Goal: Information Seeking & Learning: Get advice/opinions

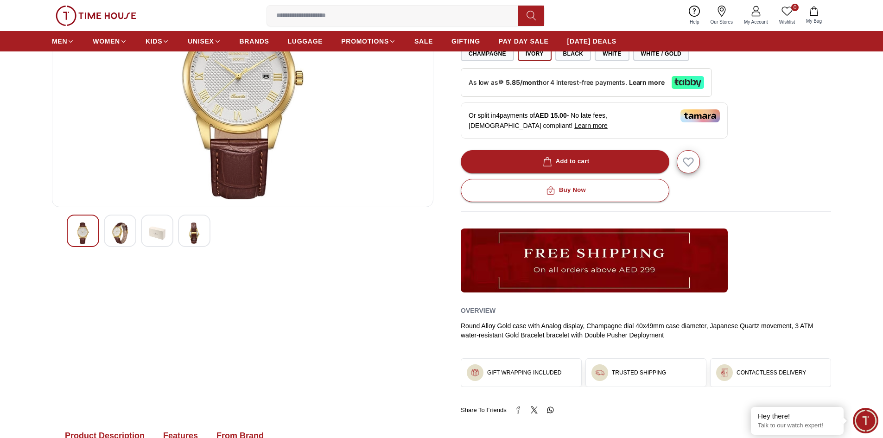
scroll to position [139, 0]
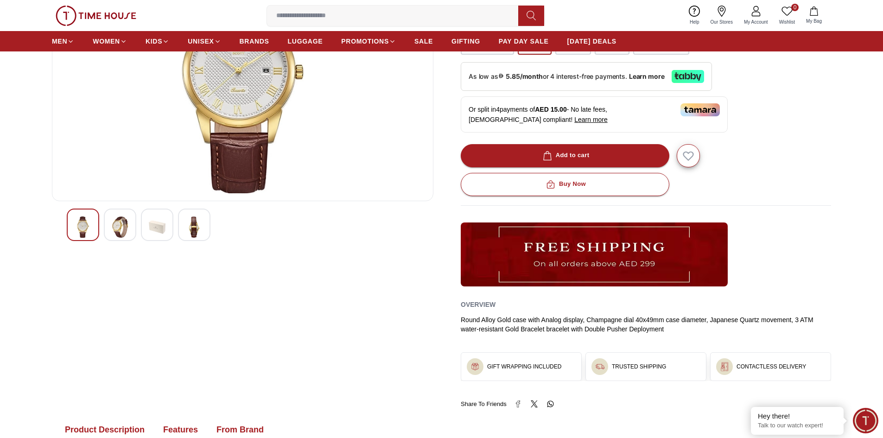
click at [118, 230] on img at bounding box center [120, 227] width 17 height 21
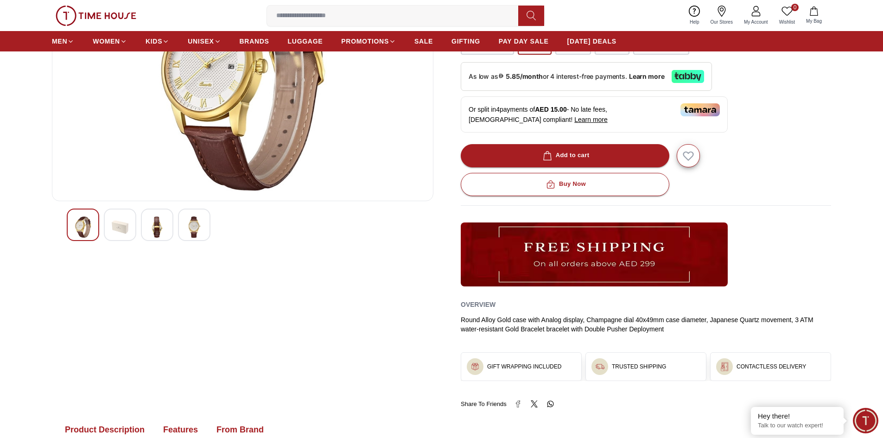
scroll to position [93, 0]
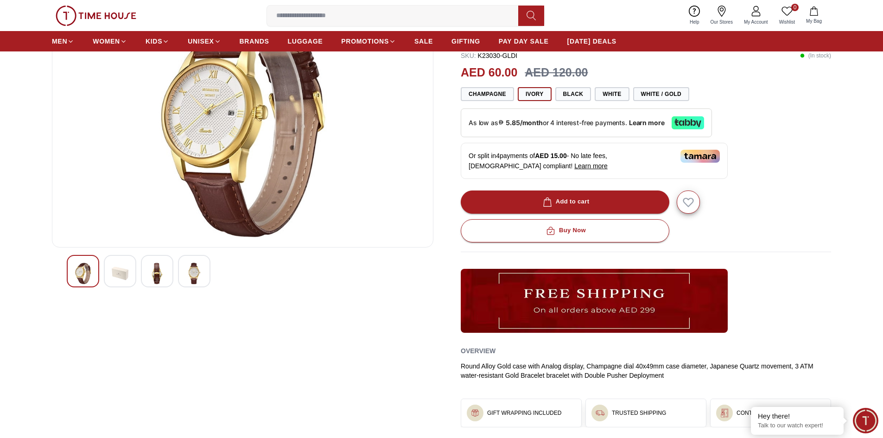
click at [195, 271] on img at bounding box center [194, 273] width 17 height 21
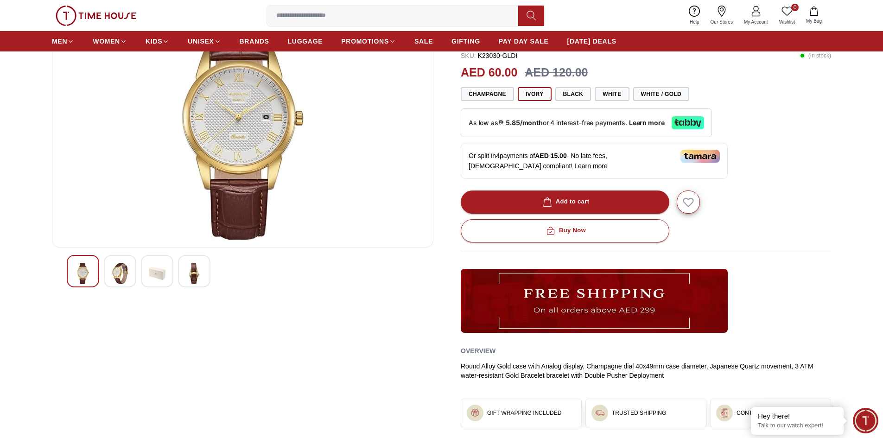
click at [163, 277] on img at bounding box center [157, 273] width 17 height 21
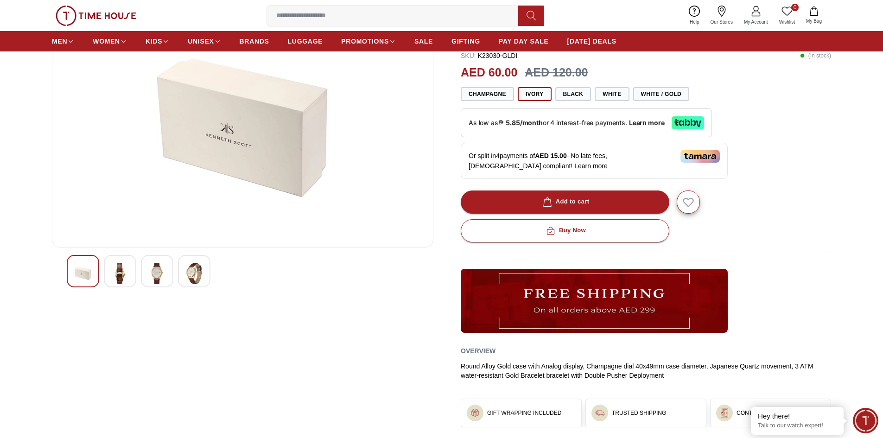
click at [110, 274] on div at bounding box center [120, 271] width 32 height 32
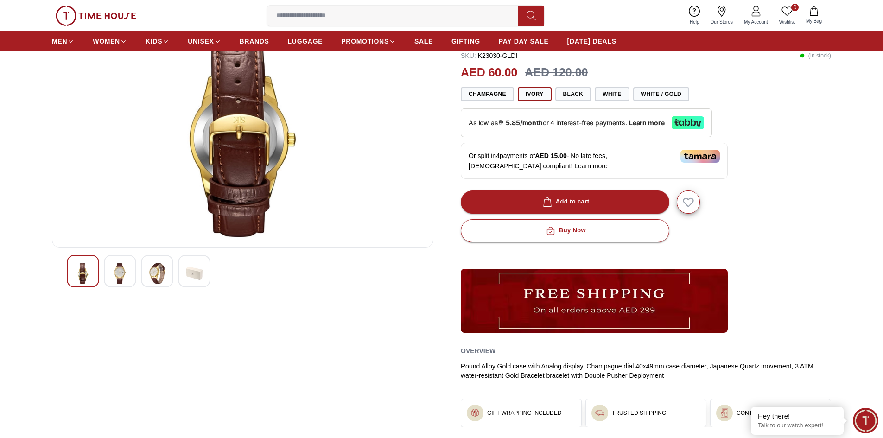
click at [83, 268] on img at bounding box center [83, 273] width 17 height 21
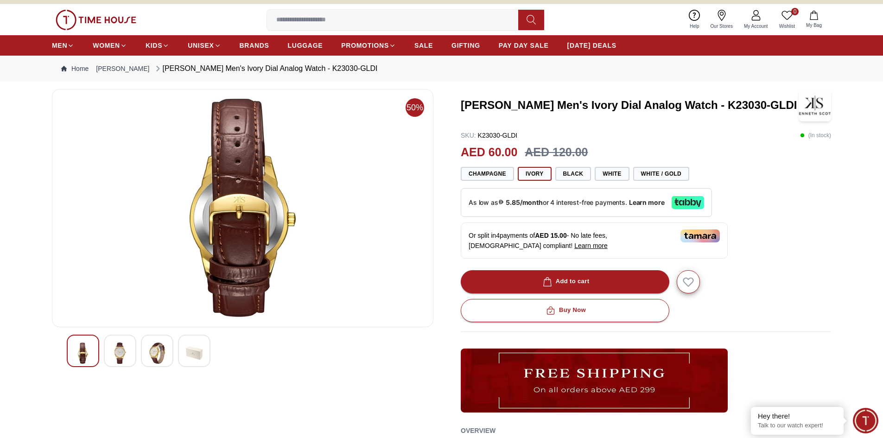
scroll to position [0, 0]
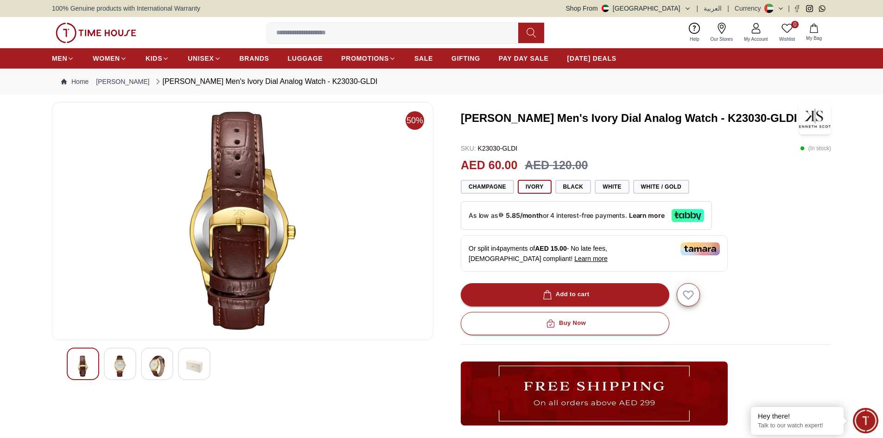
click at [120, 371] on img at bounding box center [120, 366] width 17 height 21
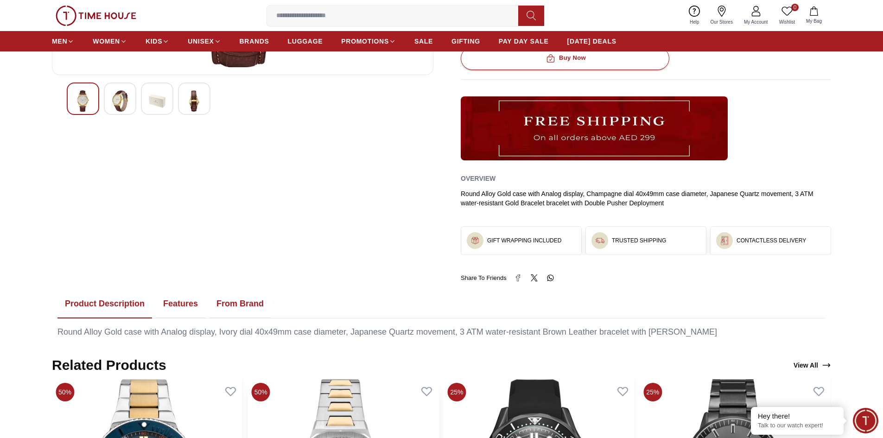
scroll to position [93, 0]
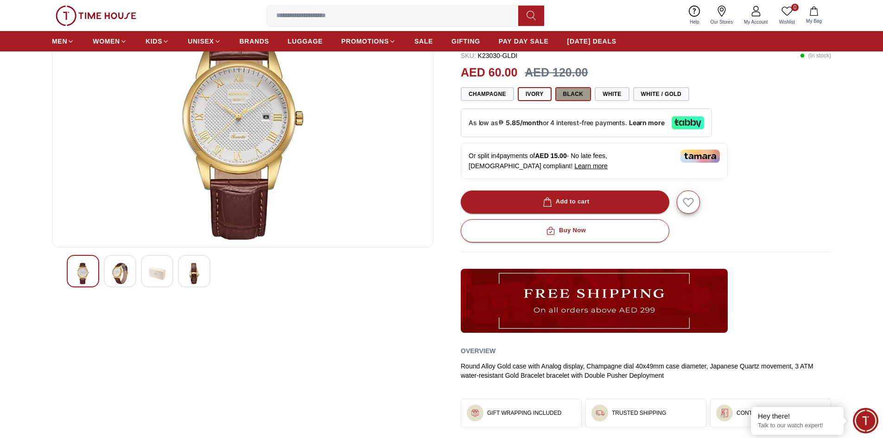
click at [566, 96] on button "Black" at bounding box center [573, 94] width 36 height 14
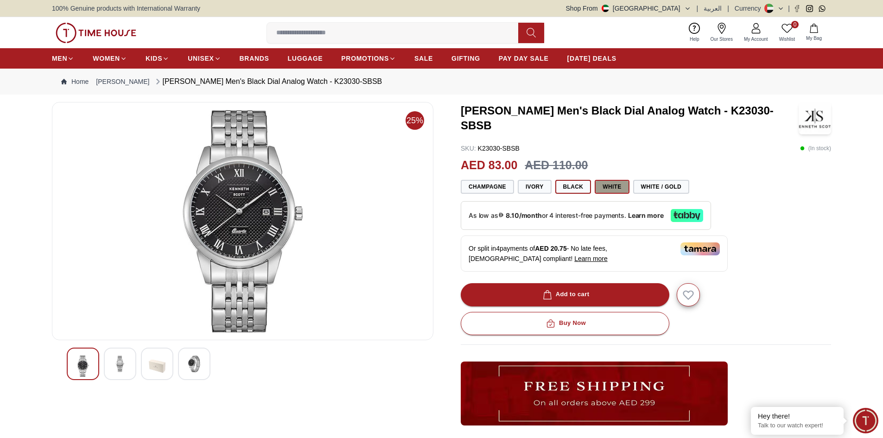
click at [601, 190] on button "White" at bounding box center [612, 187] width 34 height 14
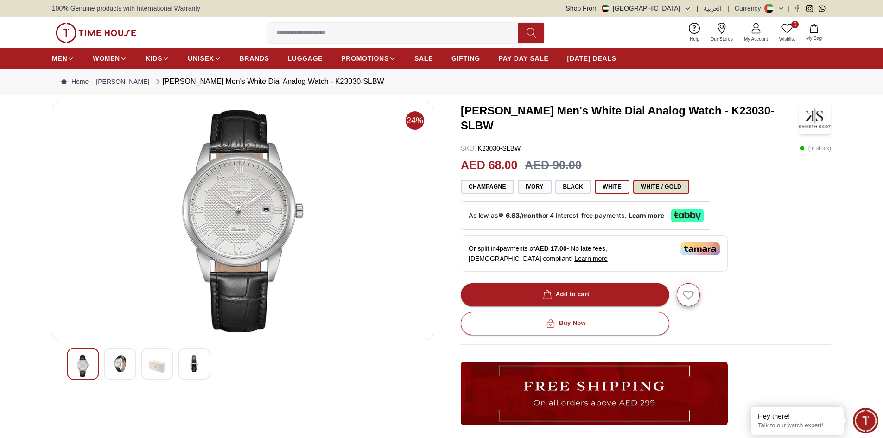
click at [646, 191] on button "White / Gold" at bounding box center [661, 187] width 56 height 14
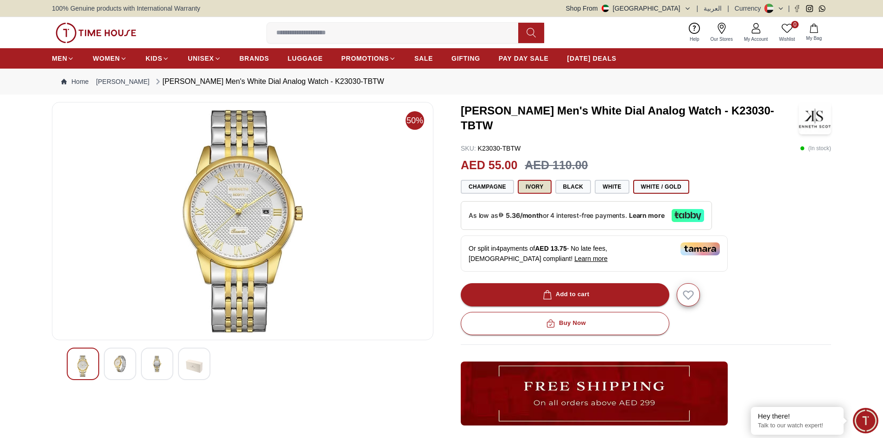
click at [531, 188] on button "Ivory" at bounding box center [535, 187] width 34 height 14
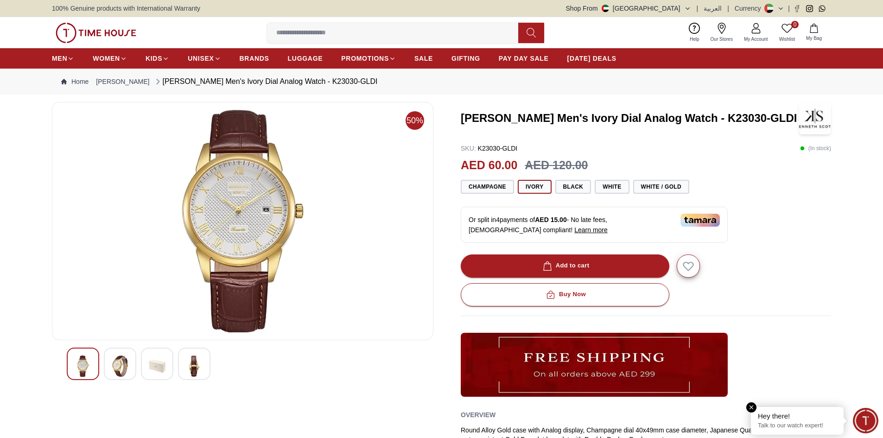
click at [808, 421] on div "Hey there! Talk to our watch expert!" at bounding box center [797, 421] width 93 height 28
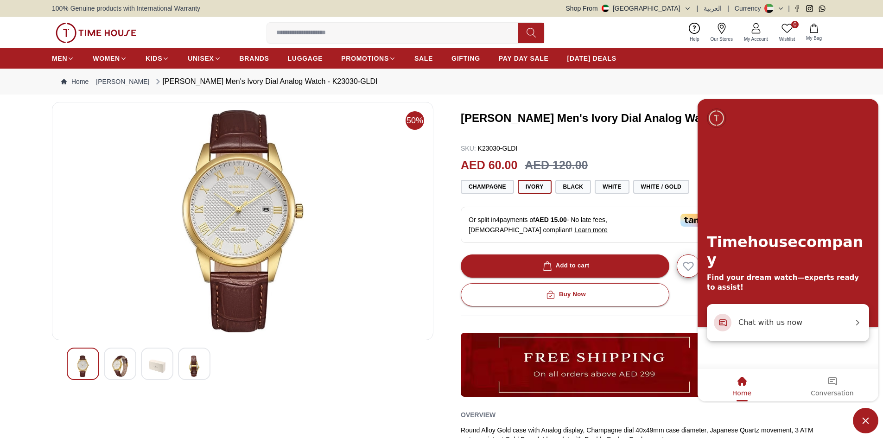
click at [765, 324] on span "Chat with us now" at bounding box center [796, 322] width 115 height 12
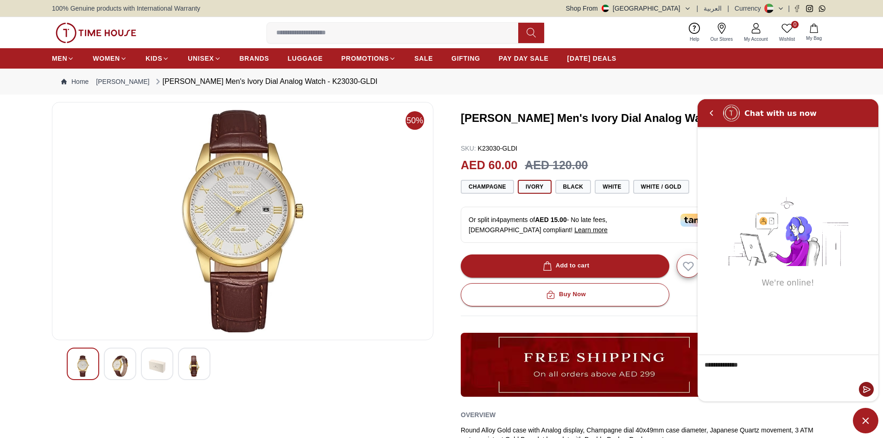
type textarea "**********"
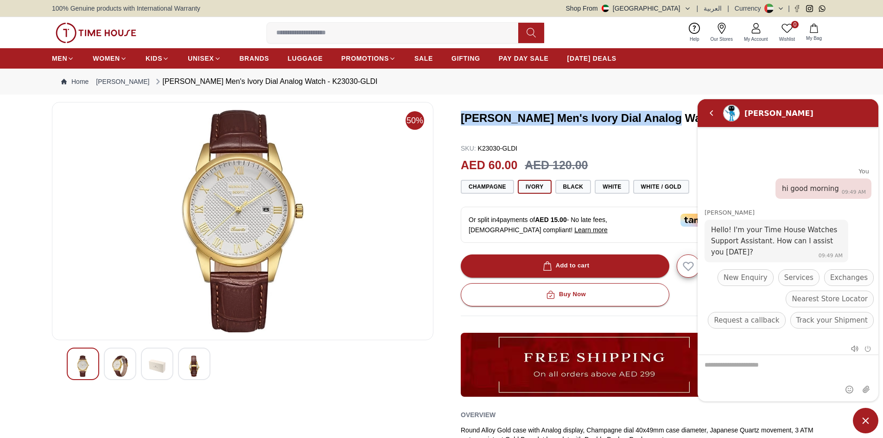
drag, startPoint x: 461, startPoint y: 116, endPoint x: 665, endPoint y: 123, distance: 204.1
click at [665, 123] on h3 "[PERSON_NAME] Men's Ivory Dial Analog Watch - K23030-GLDI" at bounding box center [630, 118] width 338 height 15
click at [708, 116] on em "Back" at bounding box center [711, 112] width 19 height 19
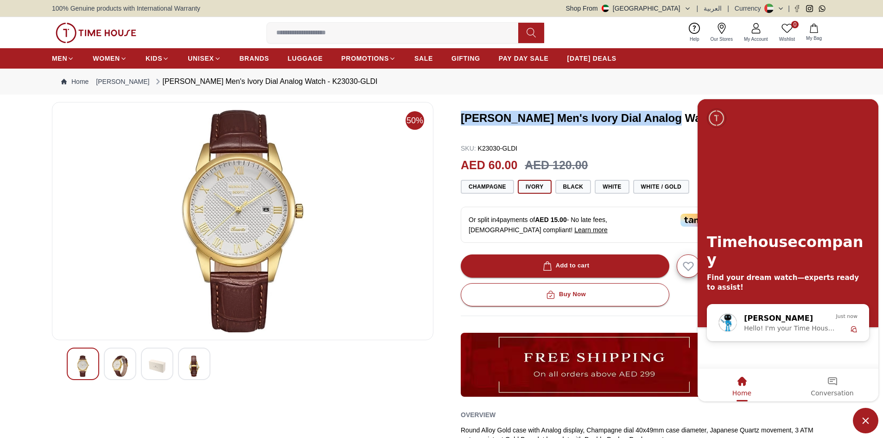
click at [333, 319] on img at bounding box center [243, 221] width 366 height 223
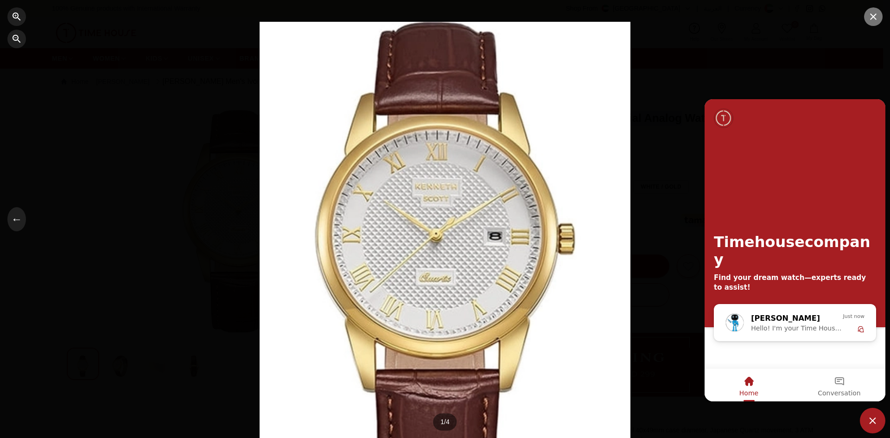
click at [880, 22] on button "button" at bounding box center [873, 16] width 19 height 19
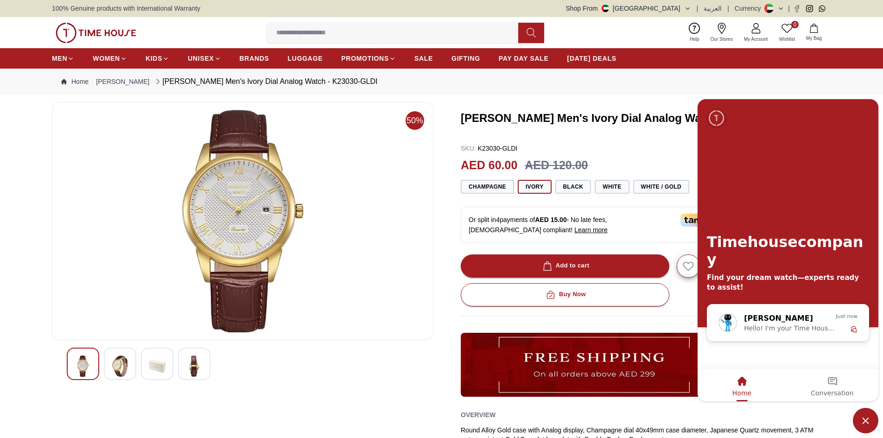
click at [26, 237] on section "50% [PERSON_NAME] Men's Ivory Dial Analog Watch - K23030-GLDI SKU : K23030-GLDI…" at bounding box center [441, 338] width 883 height 473
click at [549, 113] on h3 "[PERSON_NAME] Men's Ivory Dial Analog Watch - K23030-GLDI" at bounding box center [630, 118] width 338 height 15
click at [820, 326] on span "Hello! I'm your Time House Watches Support Assistant. How can I assist you [DAT…" at bounding box center [790, 327] width 92 height 7
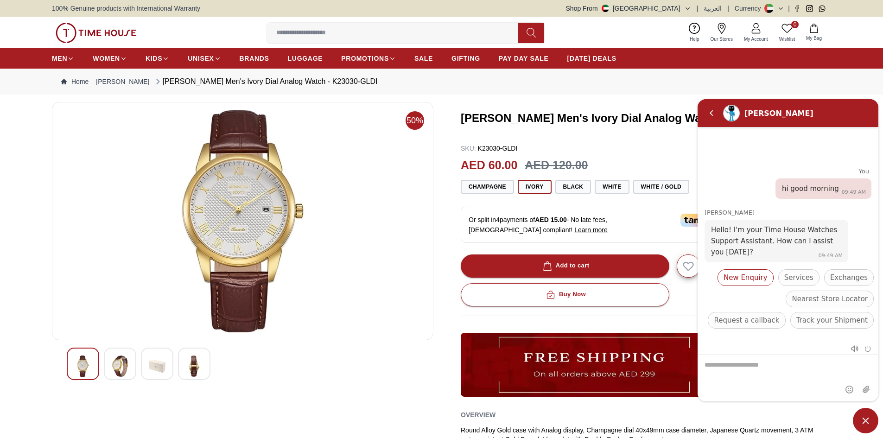
click at [752, 275] on span "New Enquiry" at bounding box center [746, 277] width 44 height 11
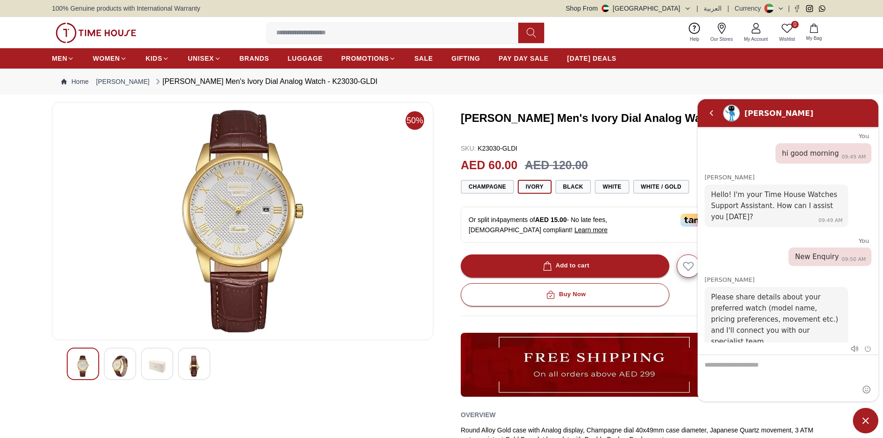
click at [811, 92] on nav "Home [PERSON_NAME] [PERSON_NAME] Men's Ivory Dial Analog Watch - K23030-GLDI" at bounding box center [441, 82] width 779 height 26
drag, startPoint x: 462, startPoint y: 117, endPoint x: 0, endPoint y: 21, distance: 471.6
click at [695, 118] on h3 "[PERSON_NAME] Men's Ivory Dial Analog Watch - K23030-GLDI" at bounding box center [630, 118] width 338 height 15
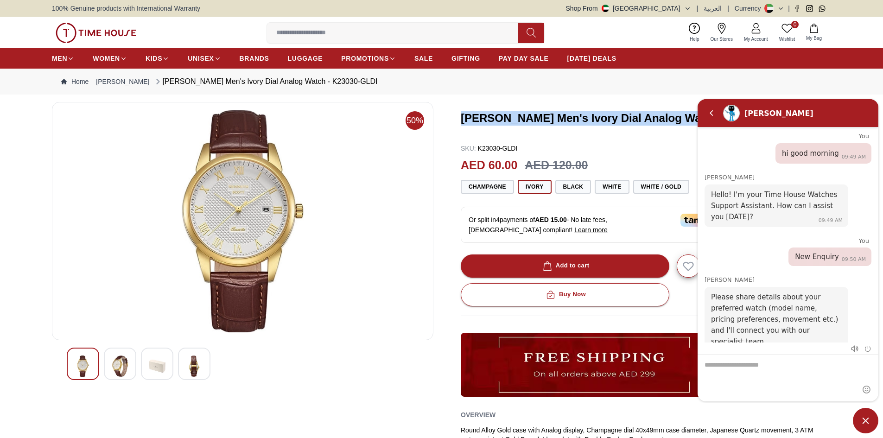
copy h3 "[PERSON_NAME] Men's Ivory Dial Analog Watc"
click at [724, 384] on textarea "We are here to help you" at bounding box center [788, 378] width 181 height 46
paste textarea "**********"
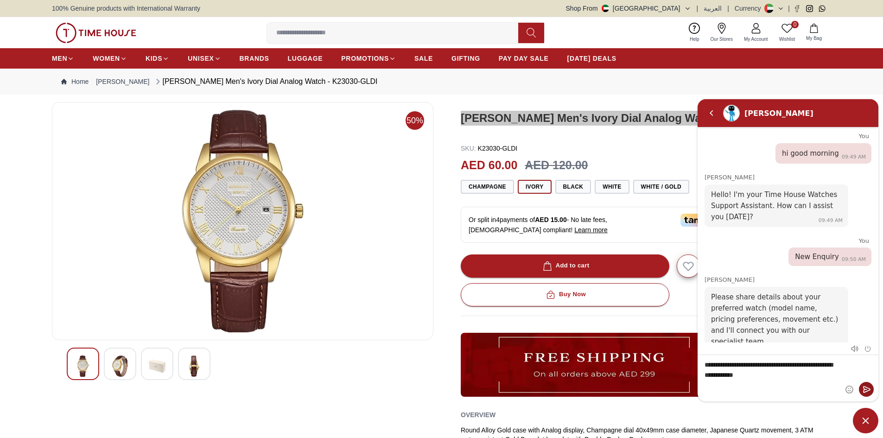
type textarea "**********"
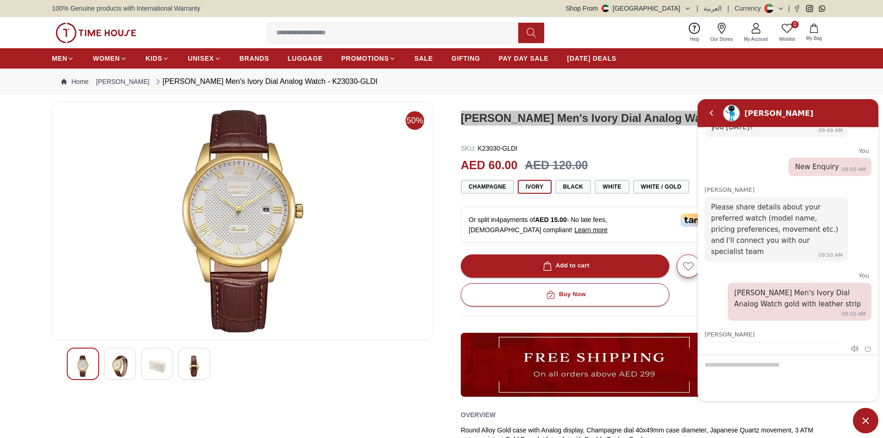
scroll to position [112, 0]
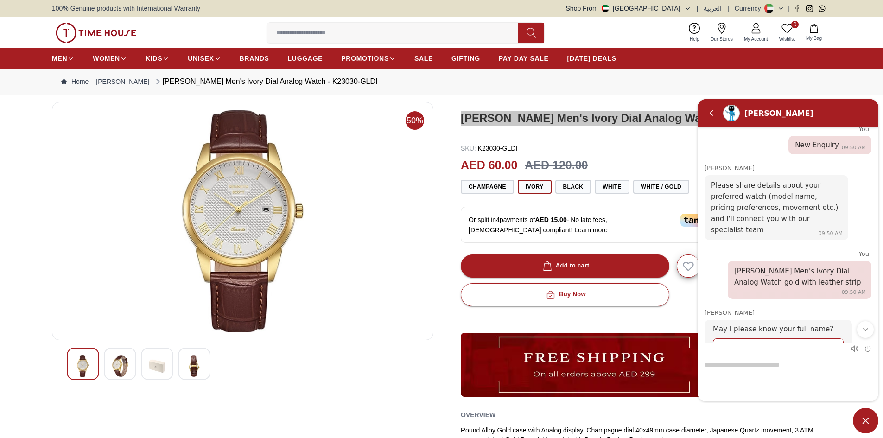
type input "**********"
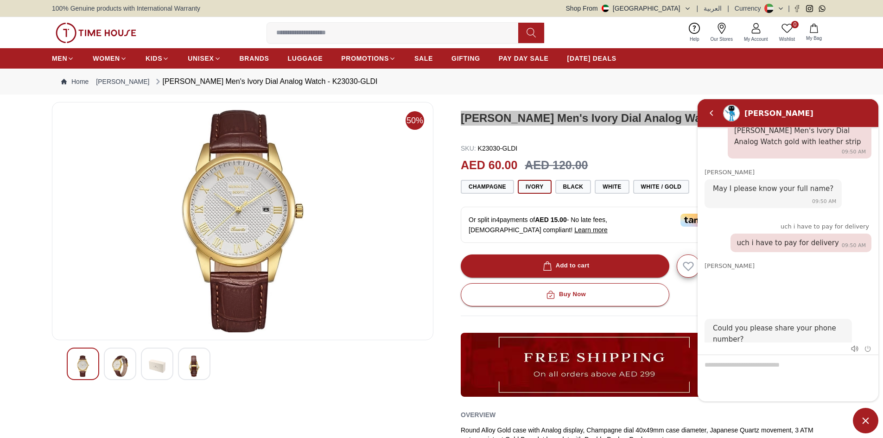
scroll to position [0, 0]
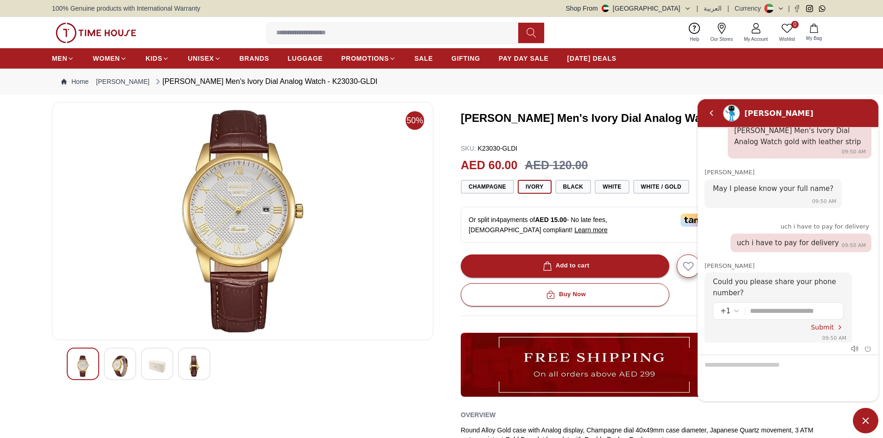
click at [867, 422] on span "Minimize live chat window" at bounding box center [866, 421] width 26 height 26
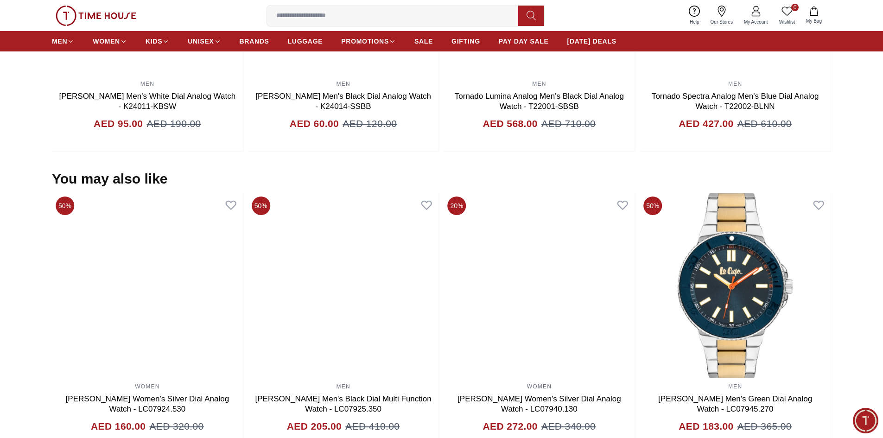
scroll to position [401, 0]
